Goal: Contribute content

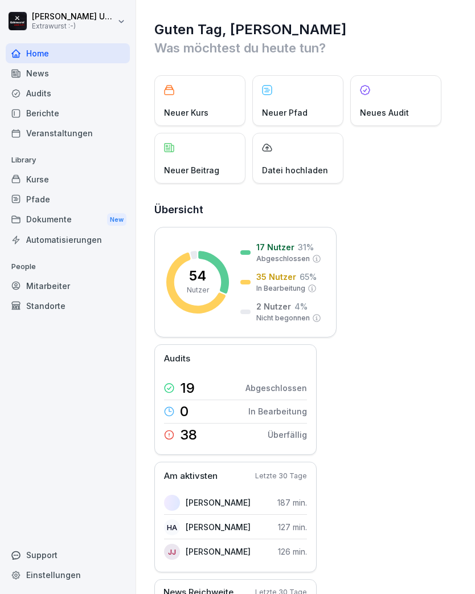
click at [195, 157] on div "Neuer Beitrag" at bounding box center [199, 158] width 91 height 51
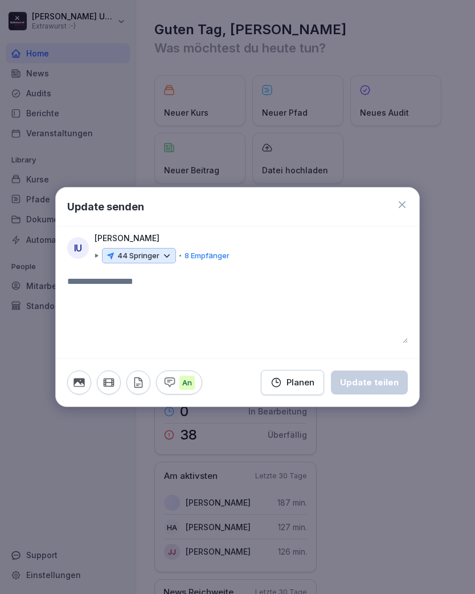
click at [165, 253] on icon at bounding box center [167, 256] width 10 height 10
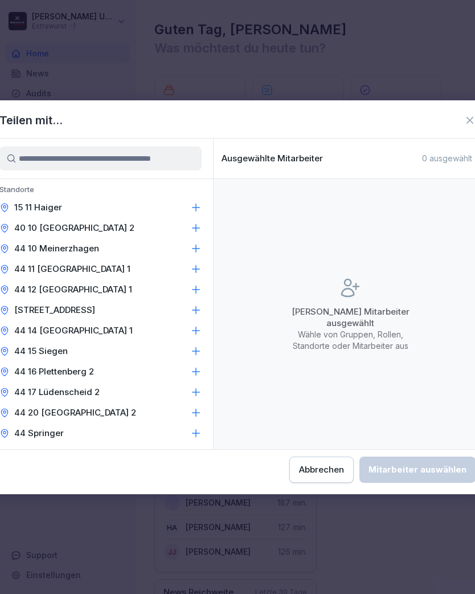
click at [194, 205] on icon at bounding box center [195, 207] width 11 height 11
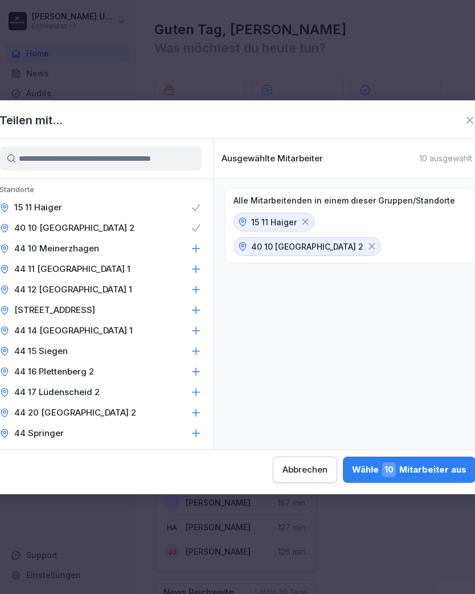
click at [196, 244] on icon at bounding box center [195, 248] width 11 height 11
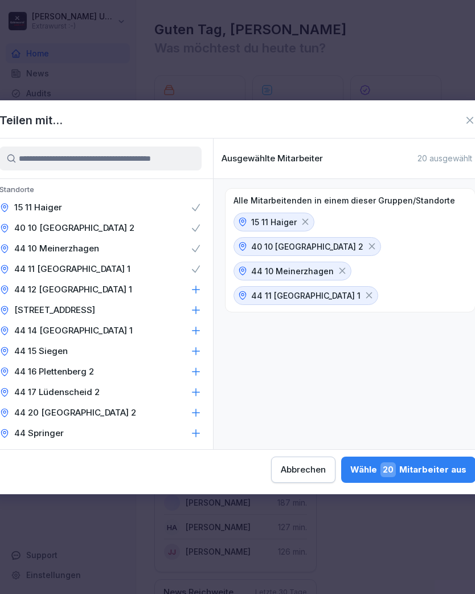
click at [197, 284] on icon at bounding box center [195, 289] width 11 height 11
click at [198, 298] on div "44 12 [GEOGRAPHIC_DATA] 1" at bounding box center [100, 289] width 225 height 21
click at [195, 330] on icon at bounding box center [196, 329] width 7 height 7
click at [198, 309] on icon at bounding box center [195, 309] width 11 height 11
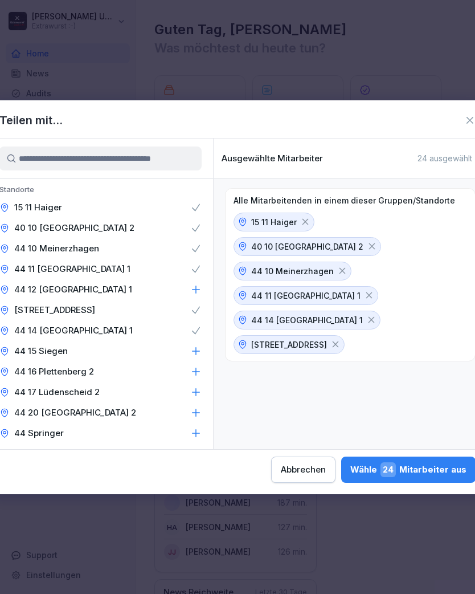
click at [194, 290] on icon at bounding box center [195, 289] width 11 height 11
click at [195, 347] on icon at bounding box center [195, 350] width 11 height 11
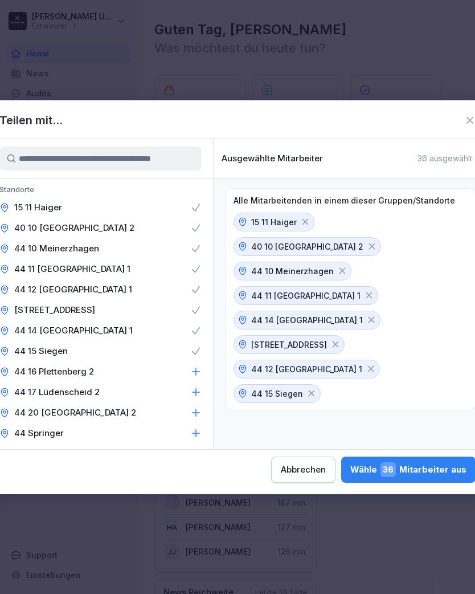
click at [193, 373] on icon at bounding box center [195, 371] width 11 height 11
click at [195, 390] on icon at bounding box center [195, 391] width 11 height 11
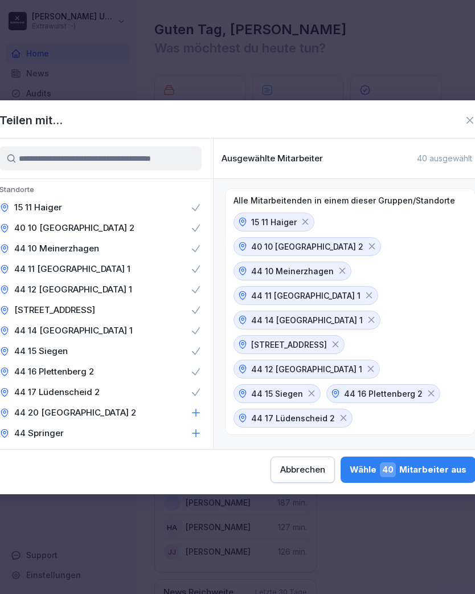
click at [195, 411] on icon at bounding box center [195, 412] width 11 height 11
click at [193, 432] on icon at bounding box center [196, 432] width 7 height 7
click at [350, 474] on div "Wähle 47 Mitarbeiter aus" at bounding box center [408, 469] width 116 height 15
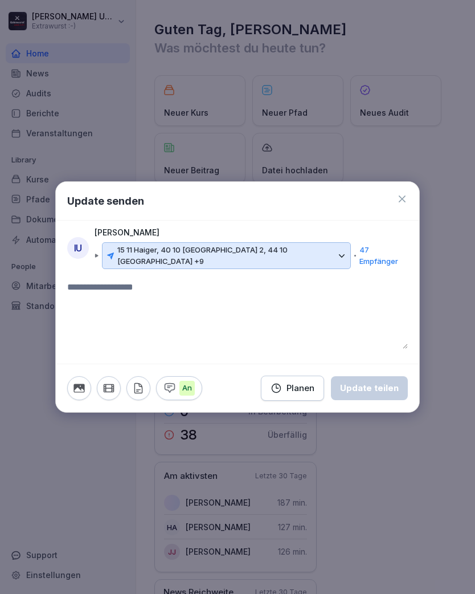
click at [142, 289] on textarea at bounding box center [237, 314] width 341 height 68
type textarea "*"
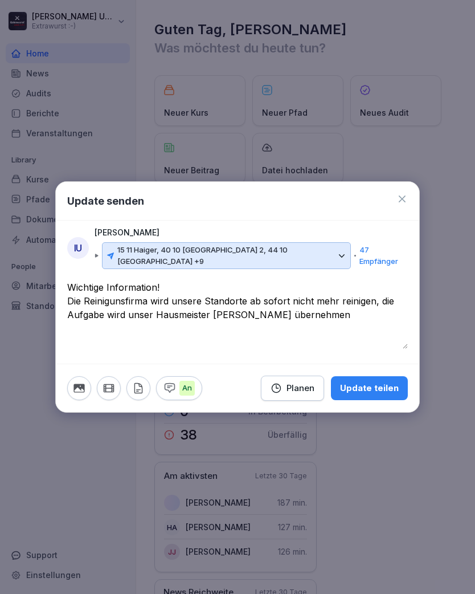
click at [129, 293] on textarea "**********" at bounding box center [237, 314] width 341 height 68
click at [332, 316] on textarea "**********" at bounding box center [237, 314] width 341 height 68
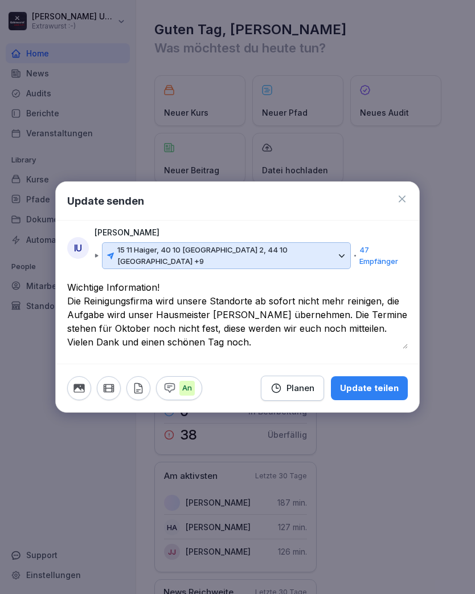
click at [392, 346] on textarea "**********" at bounding box center [237, 314] width 341 height 68
type textarea "**********"
click at [377, 383] on div "Update teilen" at bounding box center [369, 388] width 59 height 13
